Goal: Find specific page/section: Find specific page/section

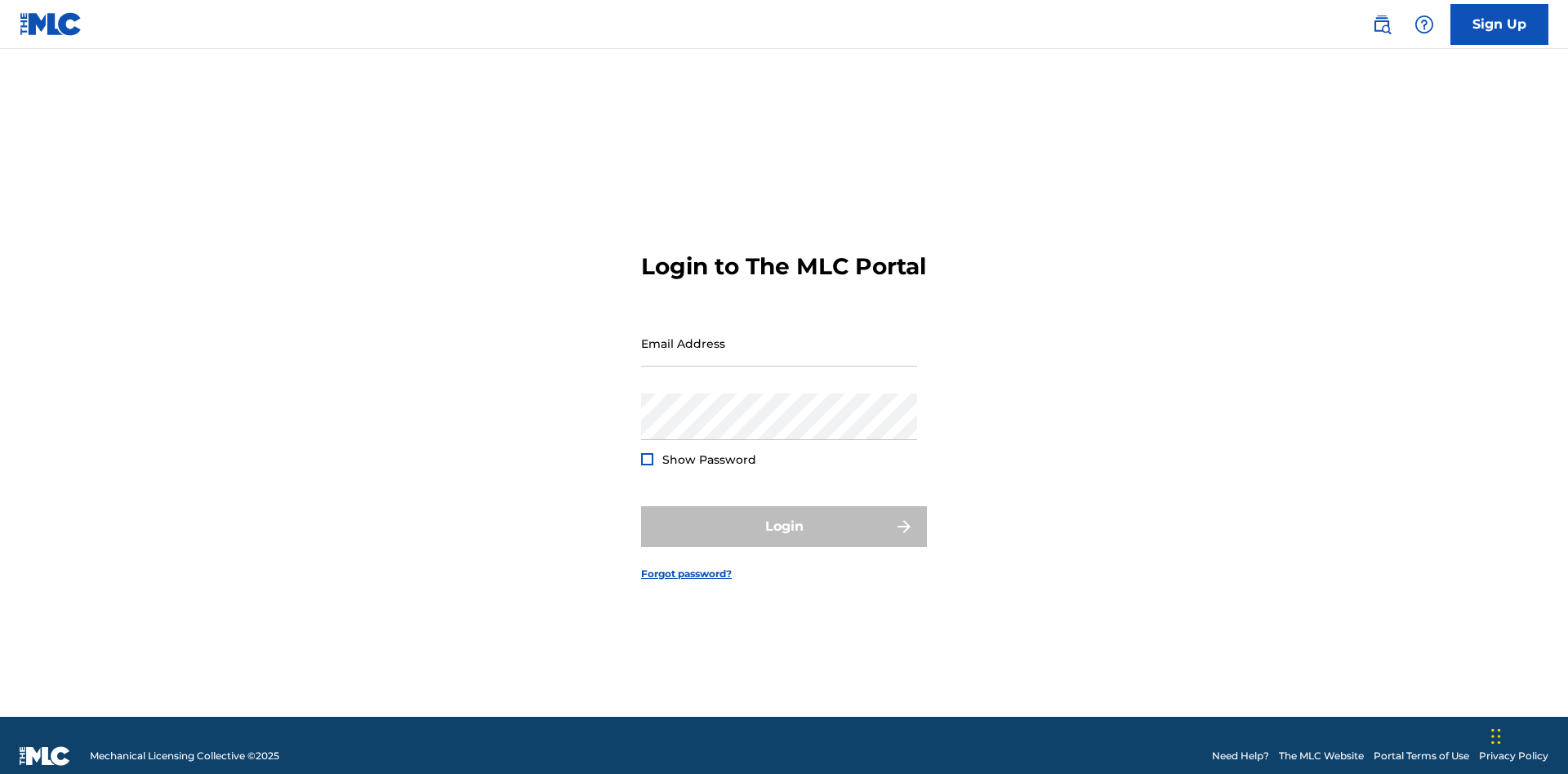
scroll to position [22, 0]
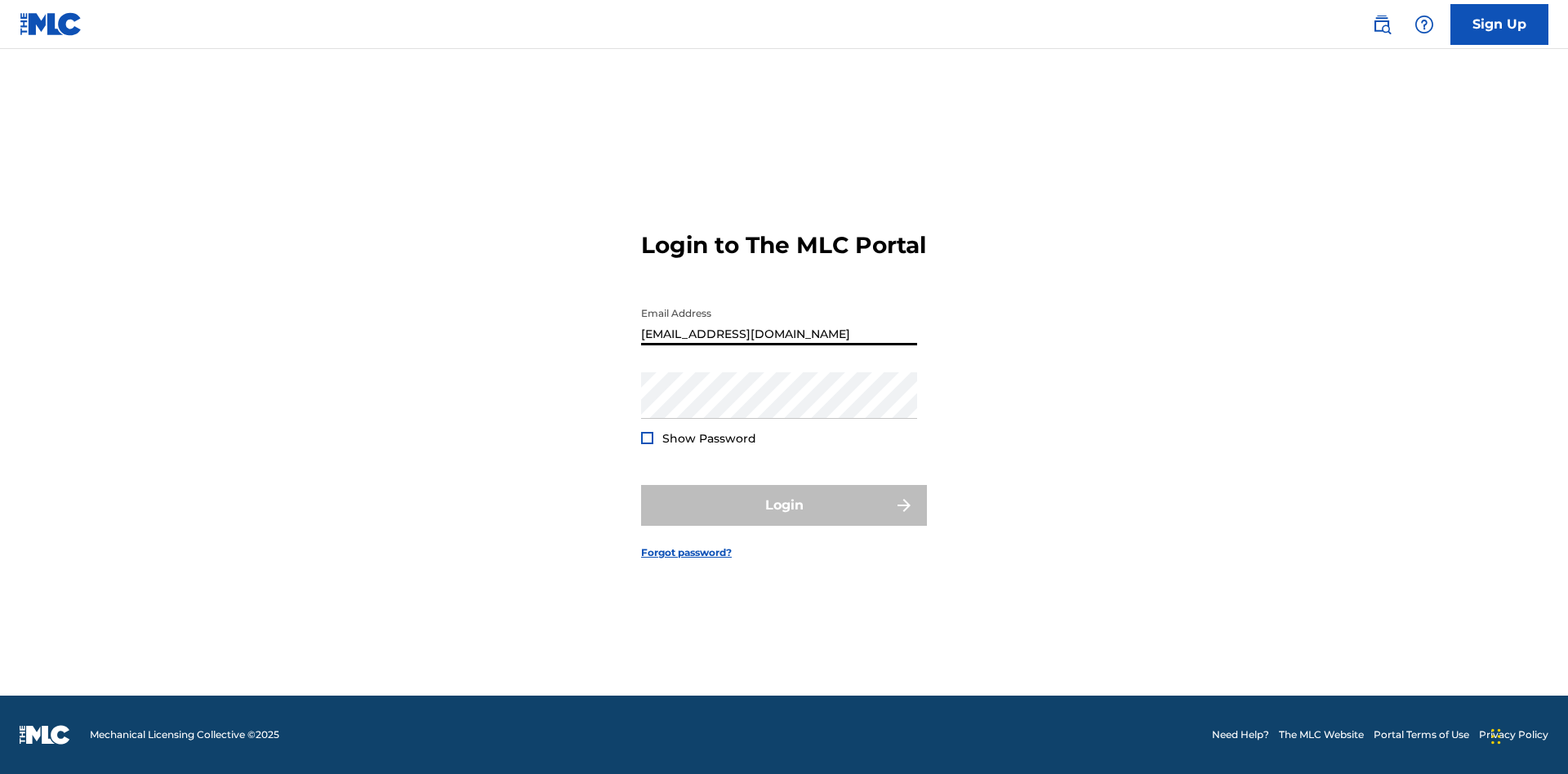
scroll to position [22, 0]
type input "[EMAIL_ADDRESS][DOMAIN_NAME]"
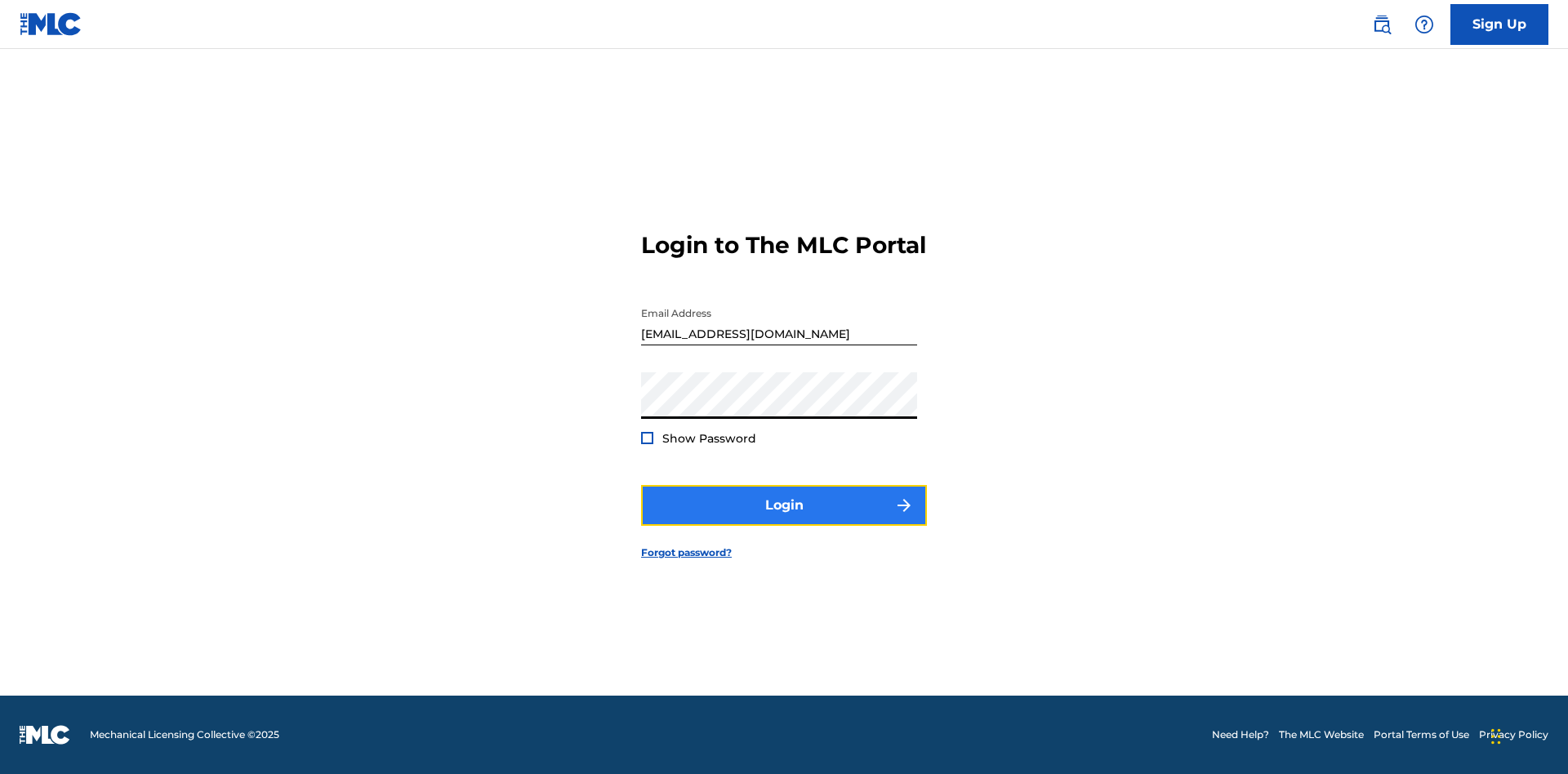
click at [784, 519] on button "Login" at bounding box center [784, 505] width 286 height 41
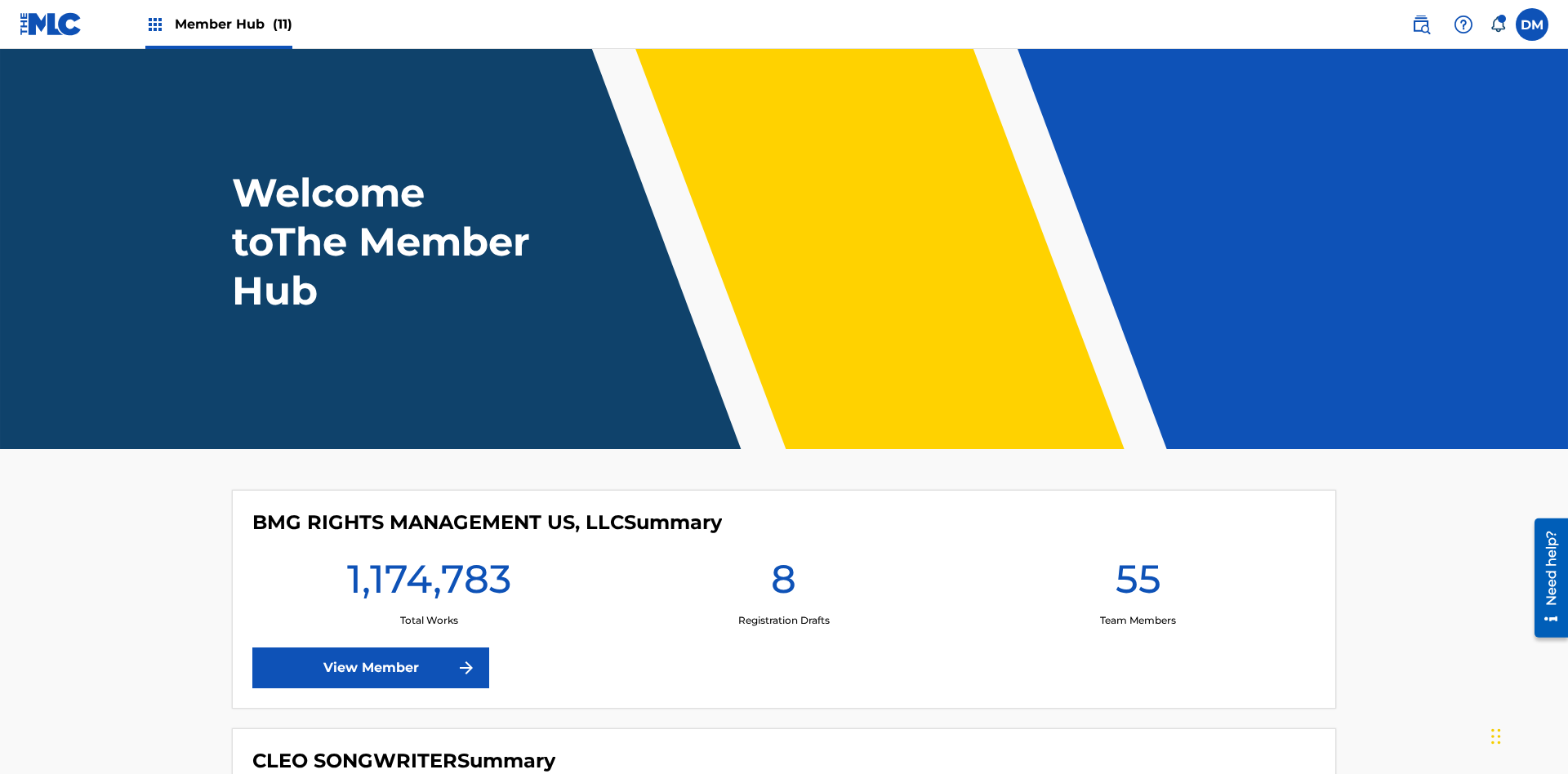
click at [233, 23] on span "Member Hub (11)" at bounding box center [233, 24] width 117 height 19
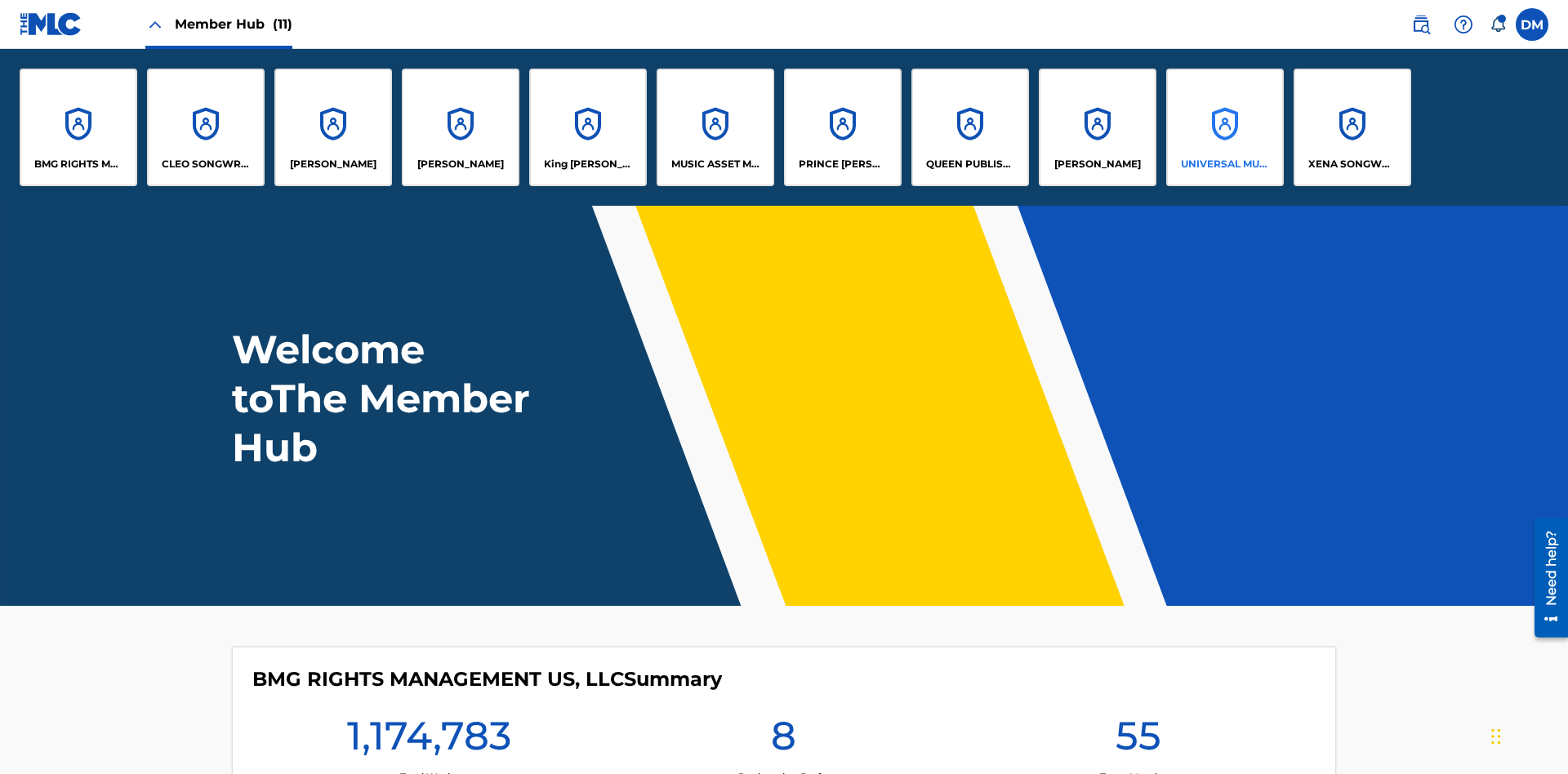
click at [1224, 164] on p "UNIVERSAL MUSIC PUB GROUP" at bounding box center [1225, 164] width 89 height 15
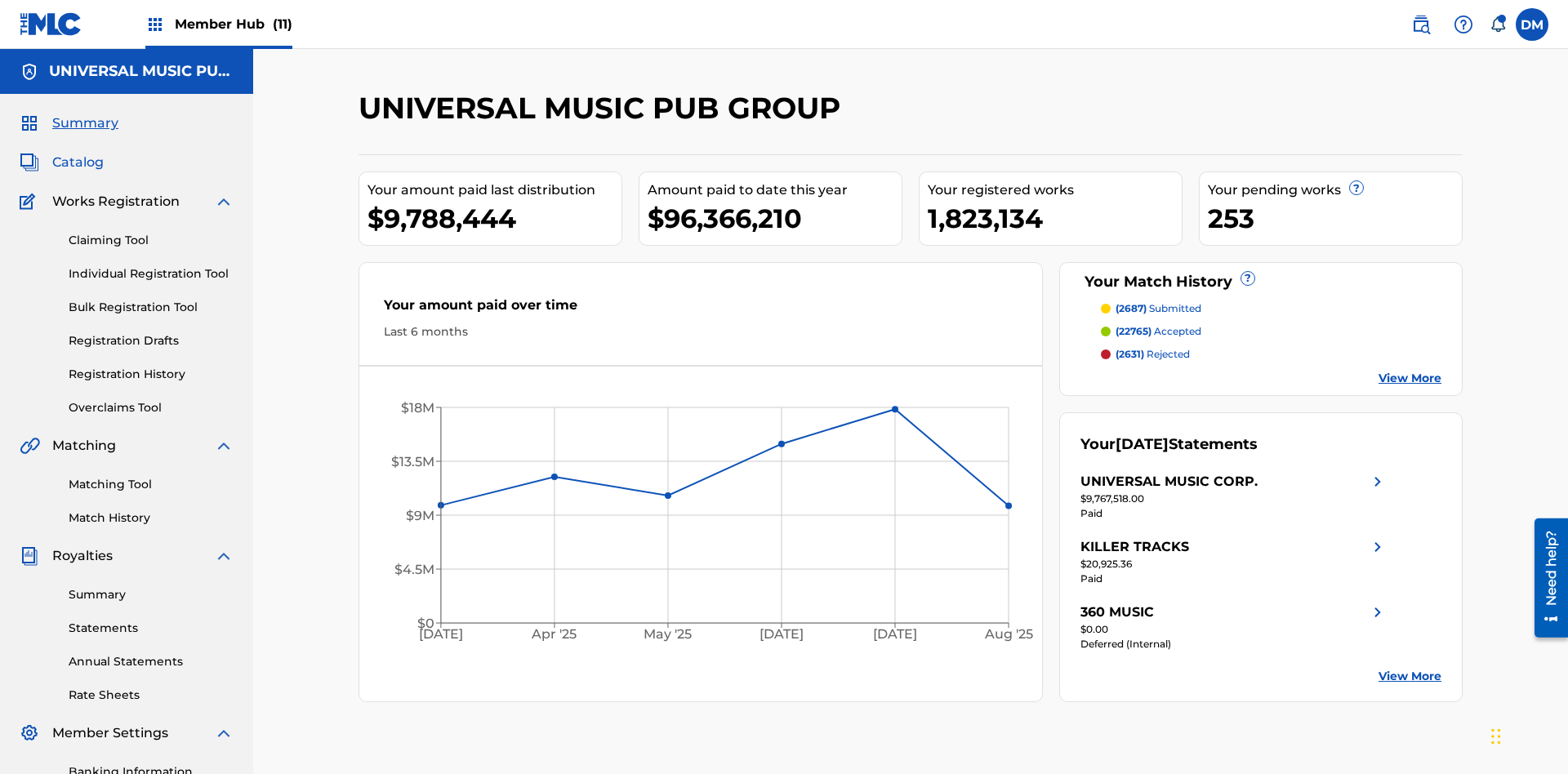
click at [77, 153] on span "Catalog" at bounding box center [78, 163] width 52 height 20
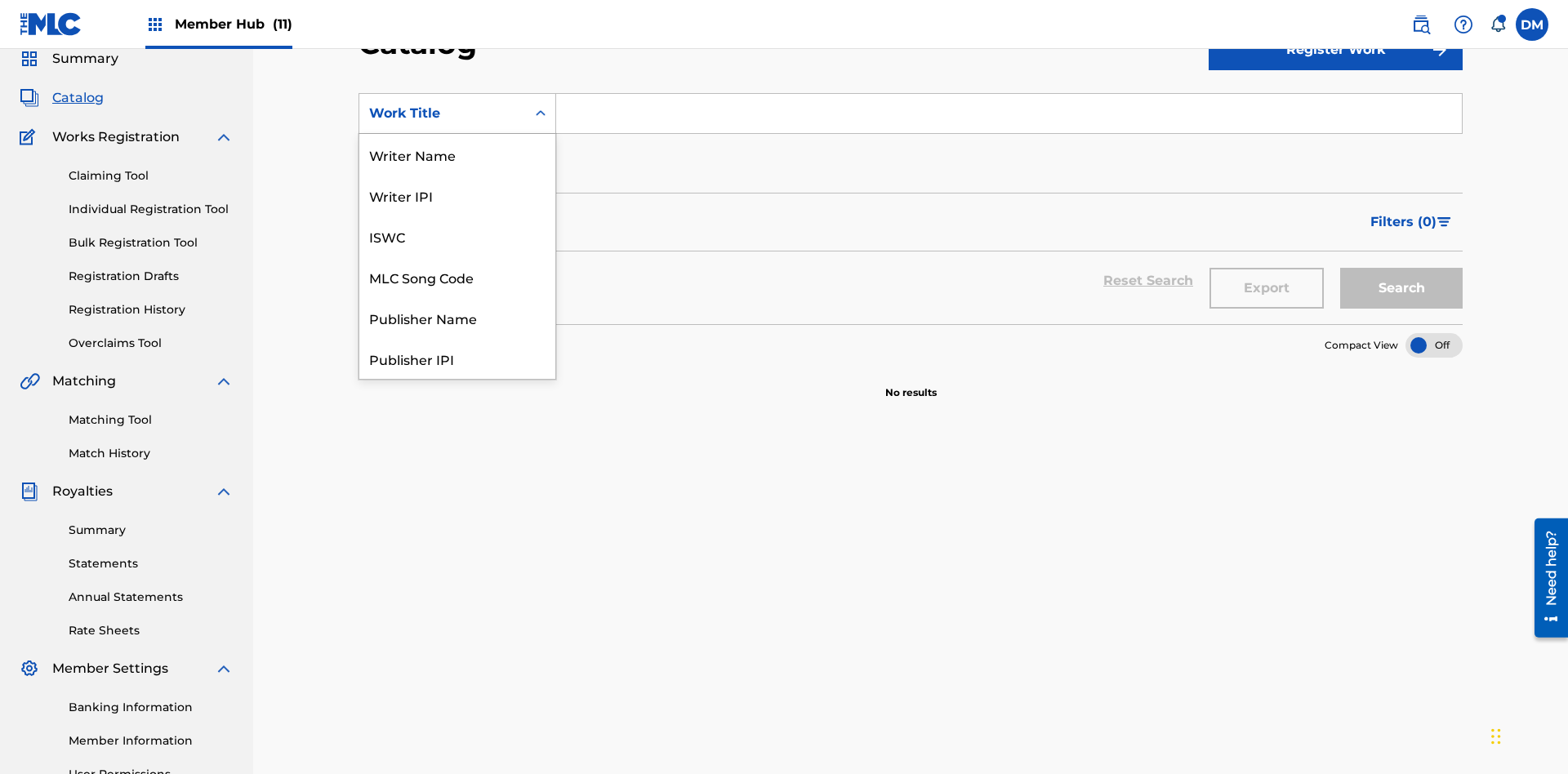
scroll to position [245, 0]
click at [458, 52] on div "MLC Song Code" at bounding box center [458, 32] width 196 height 41
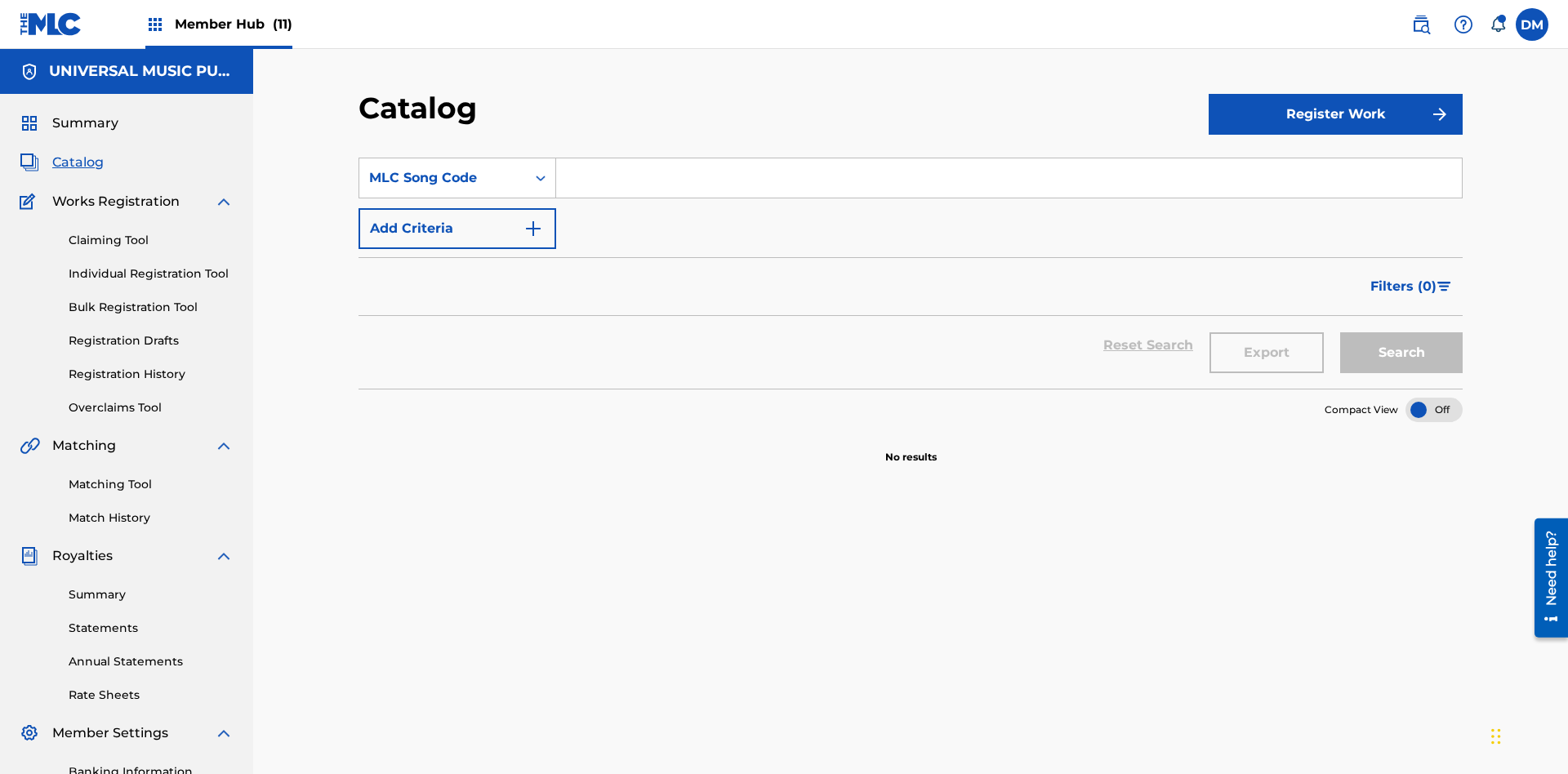
scroll to position [61, 0]
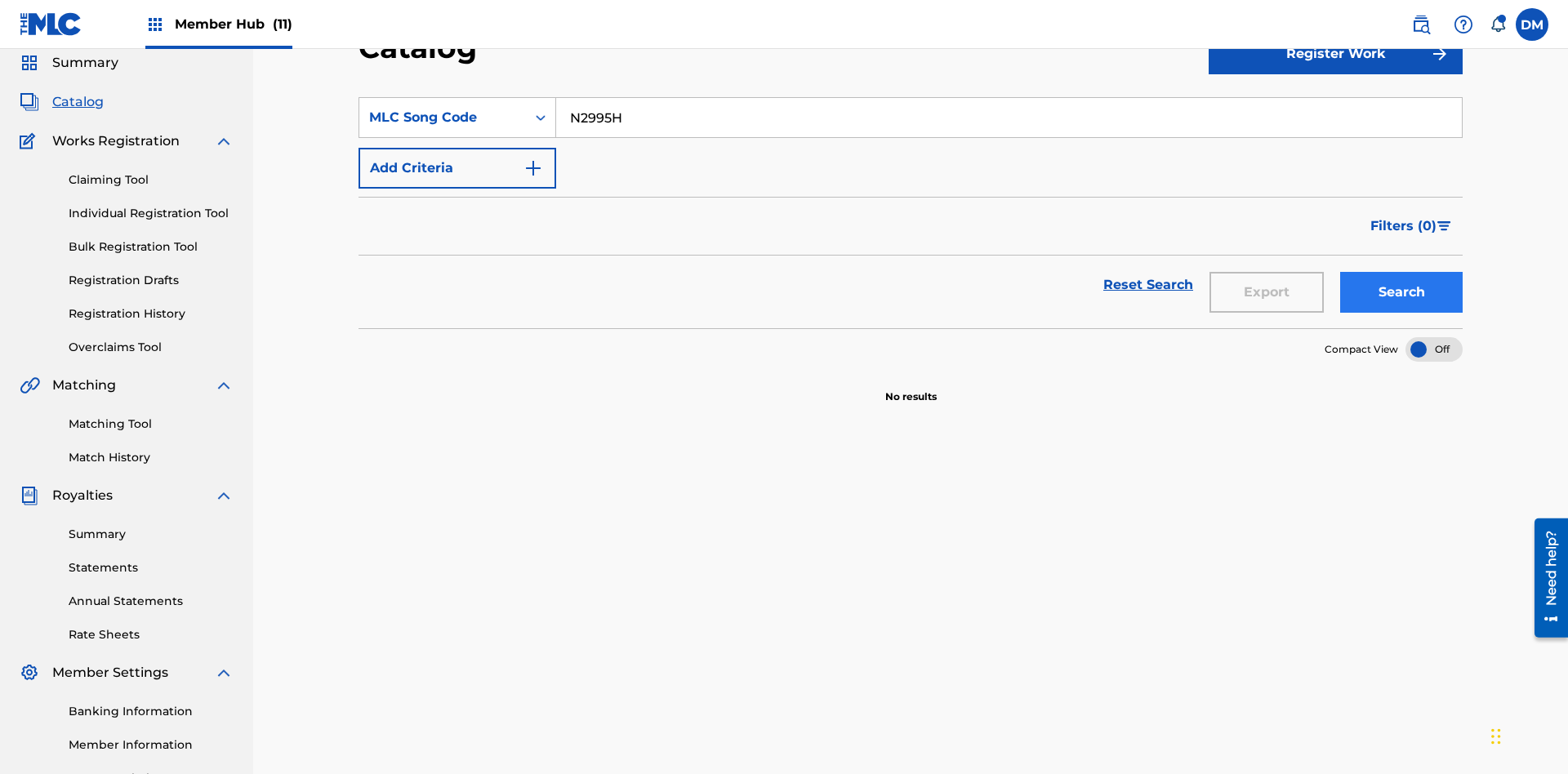
type input "N2995H"
click at [1402, 272] on button "Search" at bounding box center [1401, 292] width 122 height 41
